Goal: Task Accomplishment & Management: Manage account settings

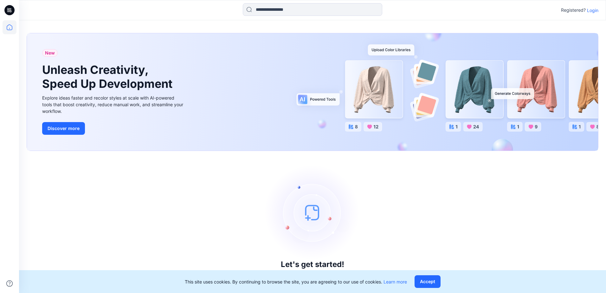
click at [593, 9] on p "Login" at bounding box center [592, 10] width 11 height 7
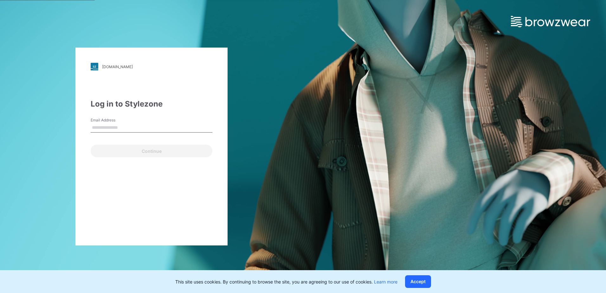
click at [144, 125] on input "Email Address" at bounding box center [152, 128] width 122 height 10
click at [190, 116] on div "Log in to Stylezone Email Address Continue" at bounding box center [152, 127] width 122 height 59
click at [137, 80] on div "[DOMAIN_NAME] Loading... Log in to Stylezone Email Address Email is required Co…" at bounding box center [151, 147] width 152 height 198
click at [143, 126] on input "Email Address" at bounding box center [152, 128] width 122 height 10
type input "**********"
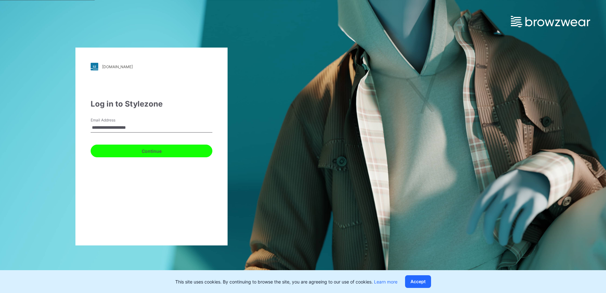
click at [151, 153] on button "Continue" at bounding box center [152, 150] width 122 height 13
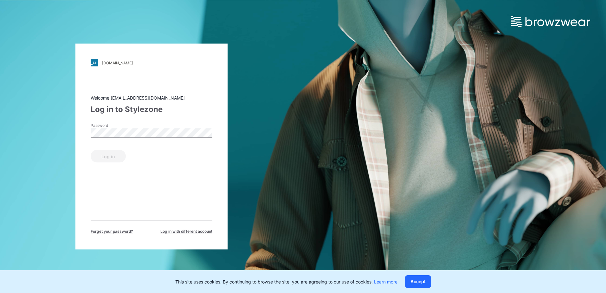
click at [107, 64] on div "[DOMAIN_NAME]" at bounding box center [117, 62] width 31 height 5
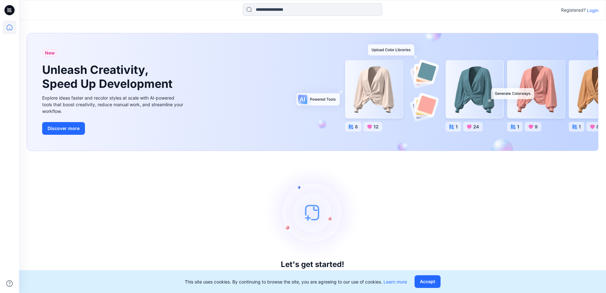
click at [591, 11] on p "Login" at bounding box center [592, 10] width 11 height 7
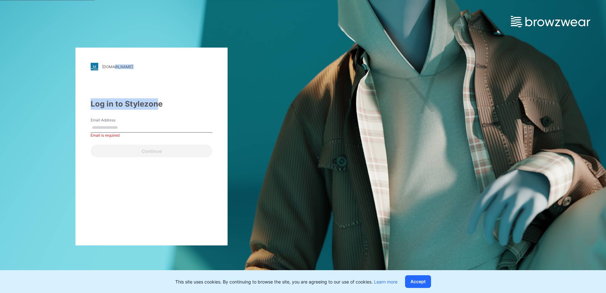
drag, startPoint x: 155, startPoint y: 74, endPoint x: 113, endPoint y: 62, distance: 44.2
click at [113, 62] on div "[DOMAIN_NAME] Loading... Log in to Stylezone Email Address Email is required Co…" at bounding box center [151, 147] width 152 height 198
drag, startPoint x: 85, startPoint y: 183, endPoint x: 100, endPoint y: 120, distance: 64.7
click at [86, 183] on div "[DOMAIN_NAME] Loading... Log in to Stylezone Email Address Email is required Co…" at bounding box center [151, 147] width 152 height 198
drag, startPoint x: 99, startPoint y: 48, endPoint x: 153, endPoint y: 65, distance: 56.3
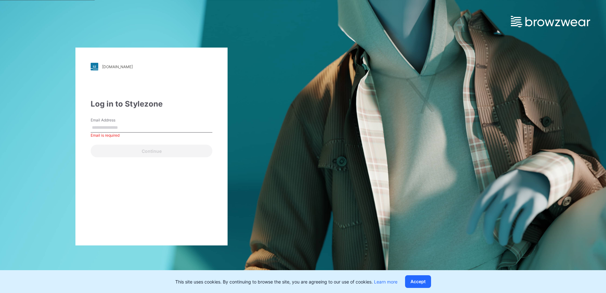
click at [153, 65] on div "[DOMAIN_NAME] Loading... Log in to Stylezone Email Address Email is required Co…" at bounding box center [151, 147] width 152 height 198
click at [81, 90] on div "[DOMAIN_NAME] Loading... Log in to Stylezone Email Address Email is required Co…" at bounding box center [151, 147] width 152 height 198
drag, startPoint x: 164, startPoint y: 76, endPoint x: 149, endPoint y: 60, distance: 22.4
click at [149, 60] on div "[DOMAIN_NAME] Loading... Log in to Stylezone Email Address Email is required Co…" at bounding box center [151, 147] width 152 height 198
click at [285, 76] on div "[DOMAIN_NAME] Loading... Log in to Stylezone Email Address Email is required Co…" at bounding box center [151, 146] width 303 height 293
